Goal: Complete application form: Complete application form

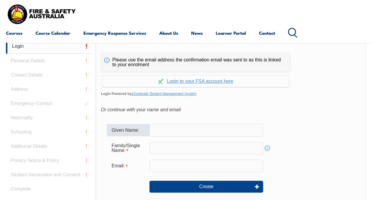
click at [176, 134] on input "text" at bounding box center [207, 130] width 114 height 12
type input "b"
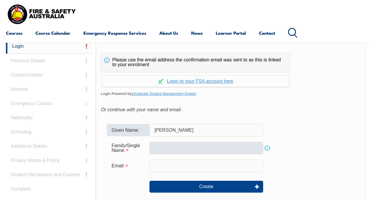
type input "Brett"
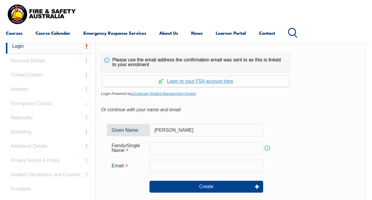
click at [172, 150] on input "text" at bounding box center [207, 148] width 114 height 12
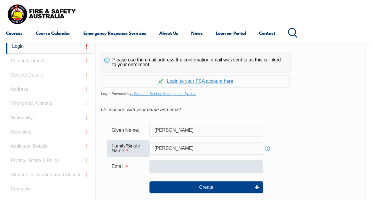
type input "Thompson"
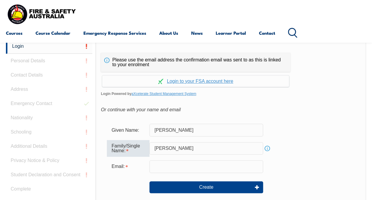
click at [174, 168] on input "email" at bounding box center [207, 166] width 114 height 12
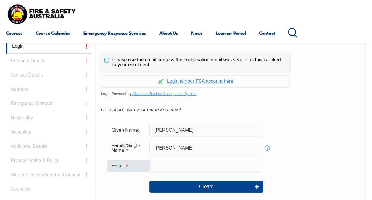
type input "[EMAIL_ADDRESS][DOMAIN_NAME]"
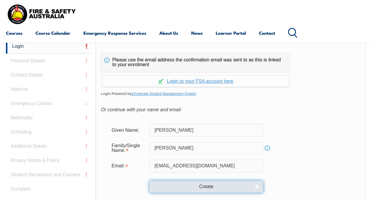
click at [212, 187] on button "Create" at bounding box center [207, 186] width 114 height 12
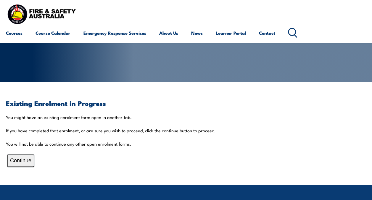
scroll to position [73, 0]
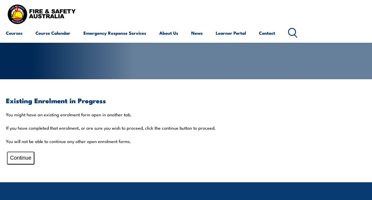
click at [18, 160] on button "Continue" at bounding box center [20, 157] width 27 height 13
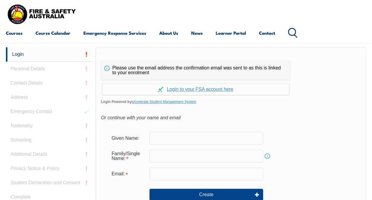
scroll to position [140, 0]
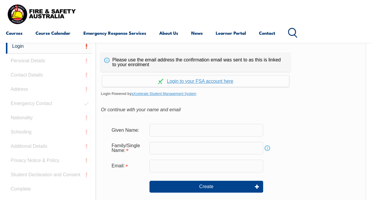
click at [166, 129] on input "text" at bounding box center [207, 130] width 114 height 12
type input "Brett"
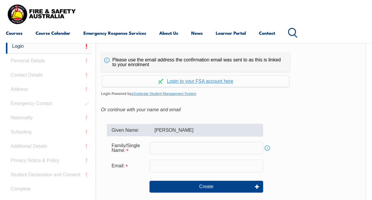
type input "Thompson"
type input "brettthompson1@nbnco.com.au"
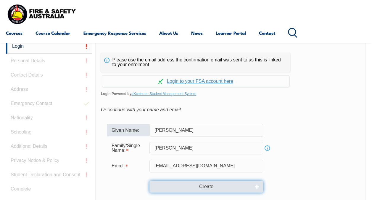
click at [196, 187] on button "Create" at bounding box center [207, 186] width 114 height 12
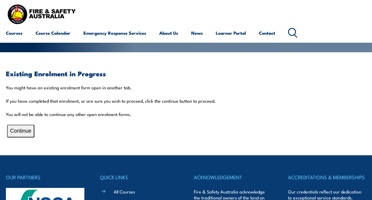
scroll to position [101, 0]
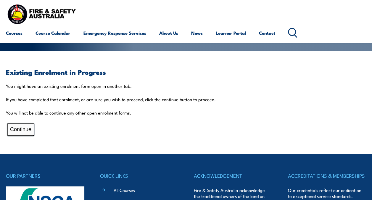
click at [26, 128] on button "Continue" at bounding box center [20, 129] width 27 height 13
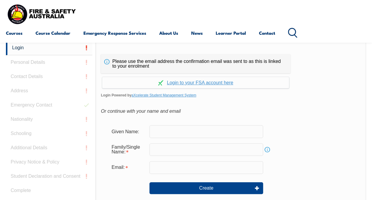
scroll to position [140, 0]
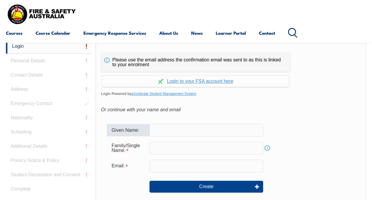
click at [165, 129] on input "text" at bounding box center [207, 130] width 114 height 12
type input "[PERSON_NAME]"
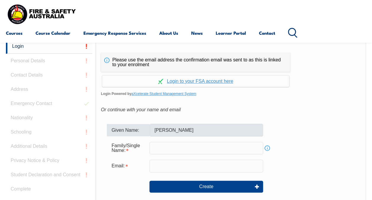
type input "[PERSON_NAME]"
type input "[EMAIL_ADDRESS][DOMAIN_NAME]"
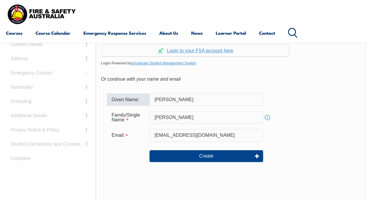
scroll to position [169, 0]
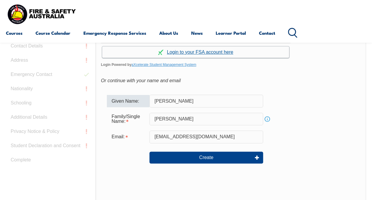
click at [204, 53] on link "Continue with aXcelerate" at bounding box center [195, 52] width 187 height 12
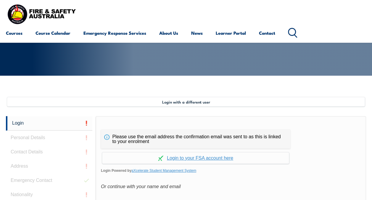
scroll to position [144, 0]
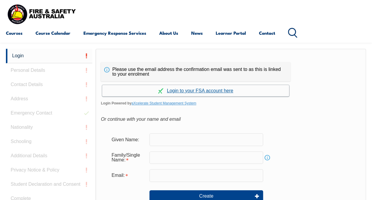
click at [201, 89] on link "Continue with aXcelerate" at bounding box center [195, 91] width 187 height 12
click at [186, 143] on input "text" at bounding box center [207, 139] width 114 height 12
type input "[PERSON_NAME]"
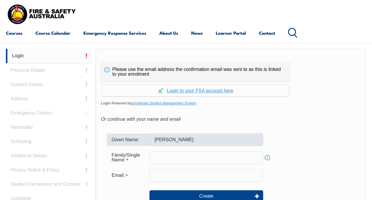
type input "[PERSON_NAME]"
type input "[EMAIL_ADDRESS][DOMAIN_NAME]"
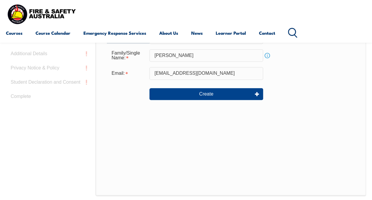
scroll to position [251, 0]
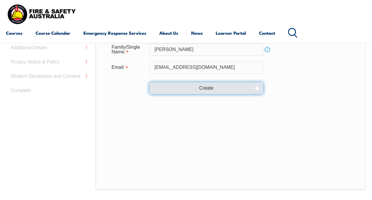
click at [218, 91] on button "Create" at bounding box center [207, 88] width 114 height 12
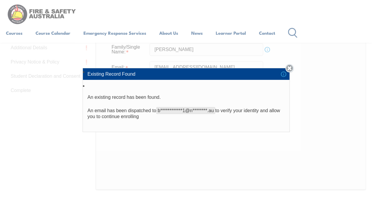
click at [289, 70] on link "Close" at bounding box center [290, 68] width 8 height 8
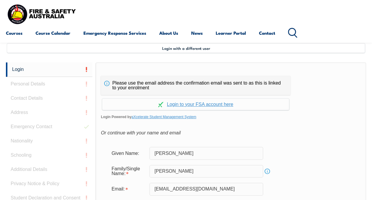
scroll to position [121, 0]
